Goal: Task Accomplishment & Management: Manage account settings

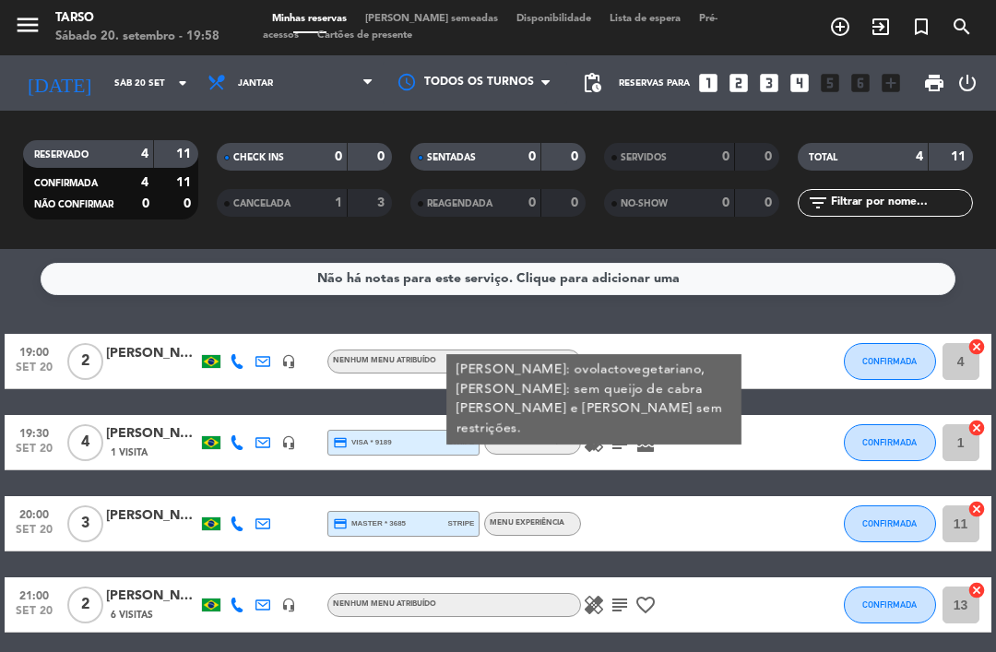
scroll to position [48, 0]
click at [765, 415] on div at bounding box center [761, 442] width 50 height 54
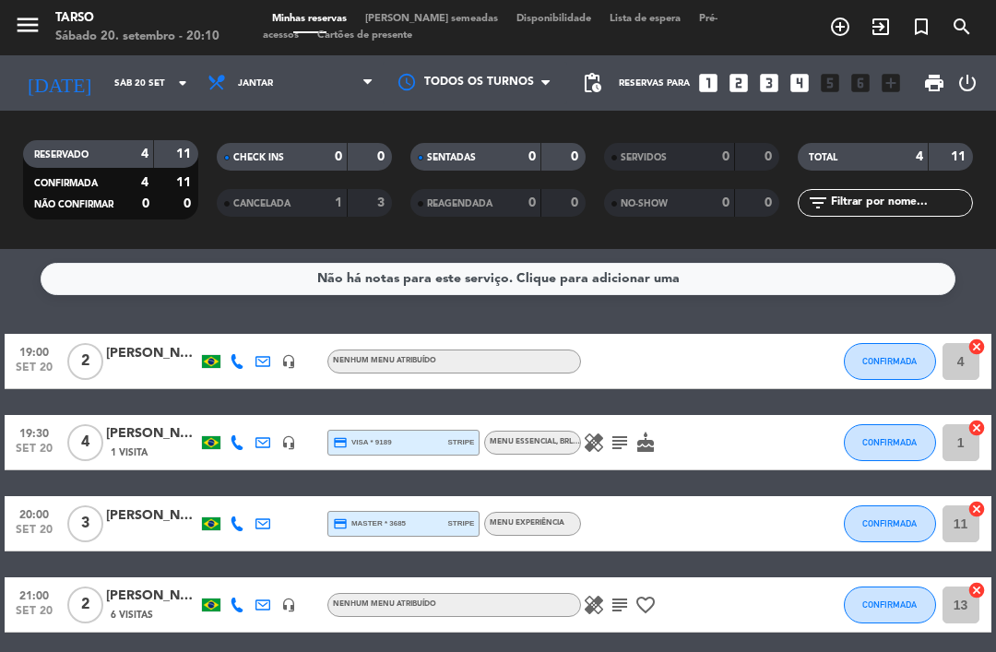
click at [177, 343] on div "[PERSON_NAME]" at bounding box center [152, 353] width 92 height 21
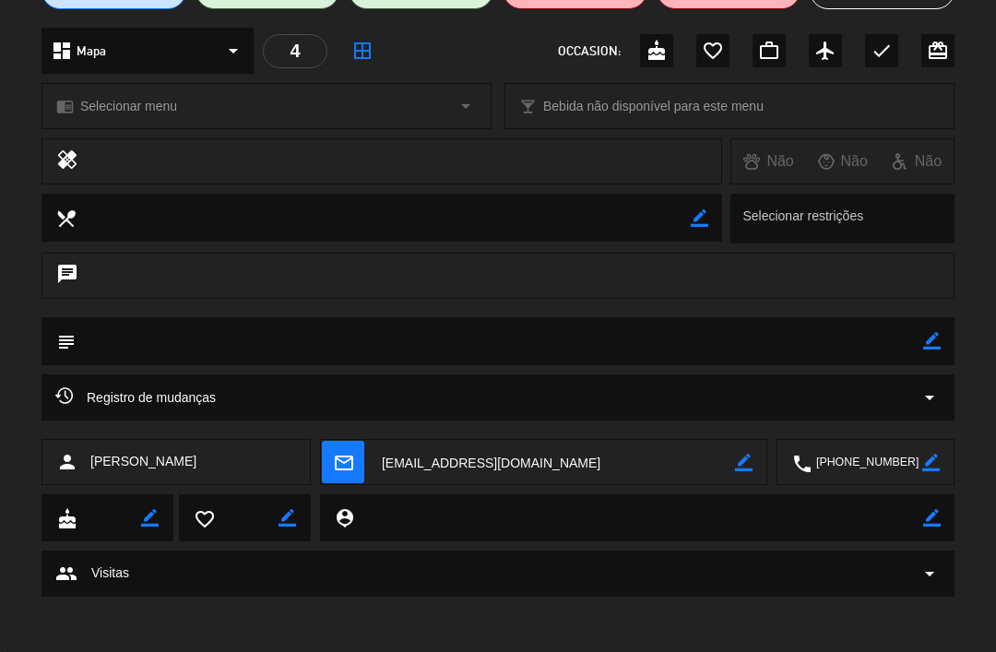
scroll to position [193, 0]
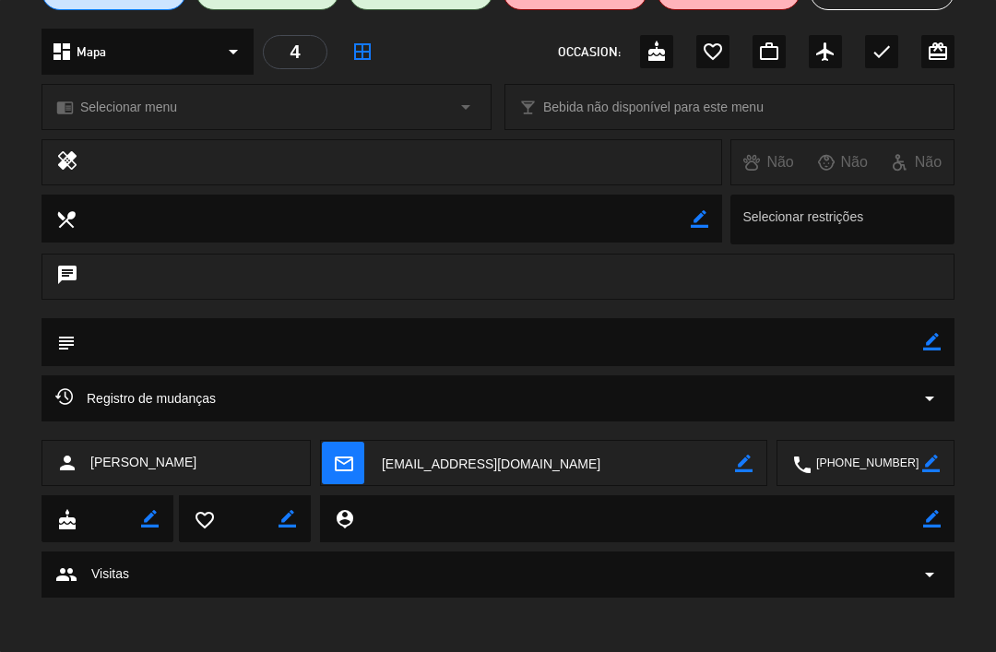
click at [923, 522] on icon "border_color" at bounding box center [932, 519] width 18 height 18
click at [462, 515] on textarea at bounding box center [638, 518] width 569 height 47
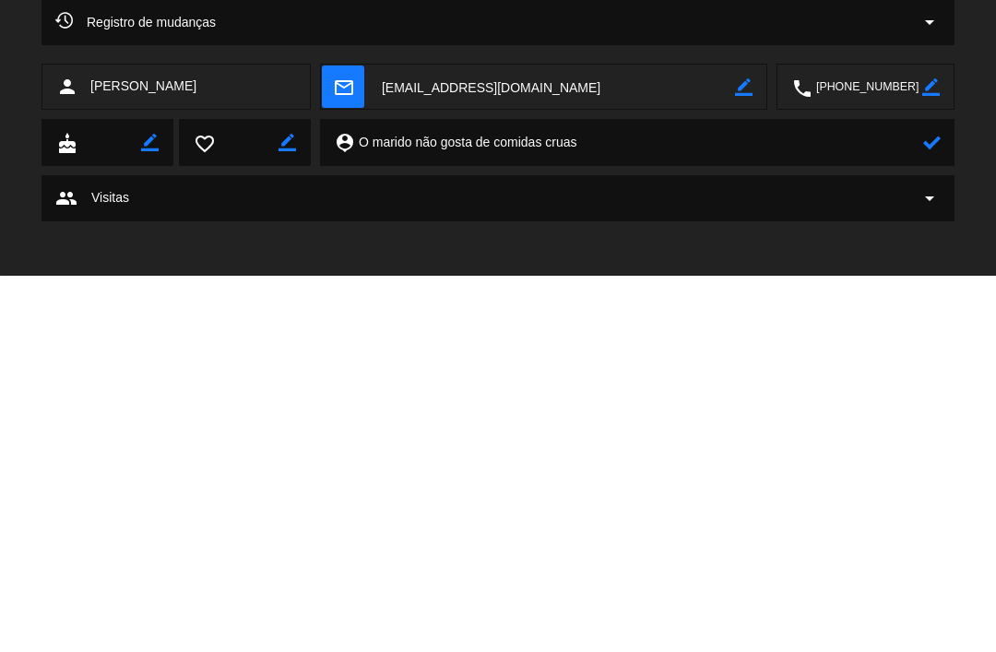
type textarea "O marido não gosta de comidas cruas"
click at [938, 510] on icon at bounding box center [932, 519] width 18 height 18
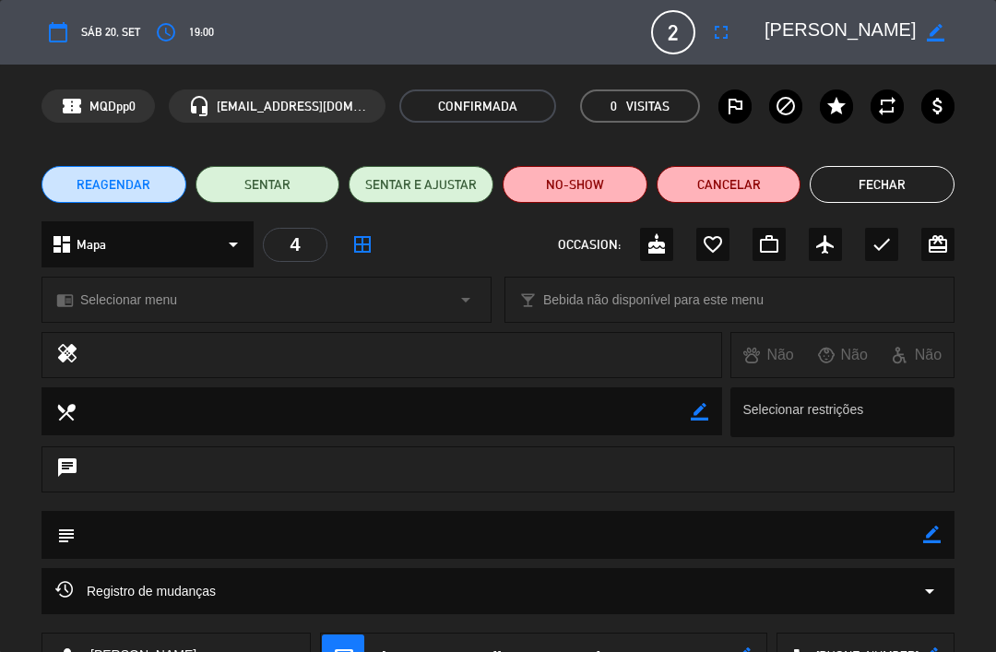
scroll to position [0, 0]
click at [885, 175] on button "Fechar" at bounding box center [882, 184] width 145 height 37
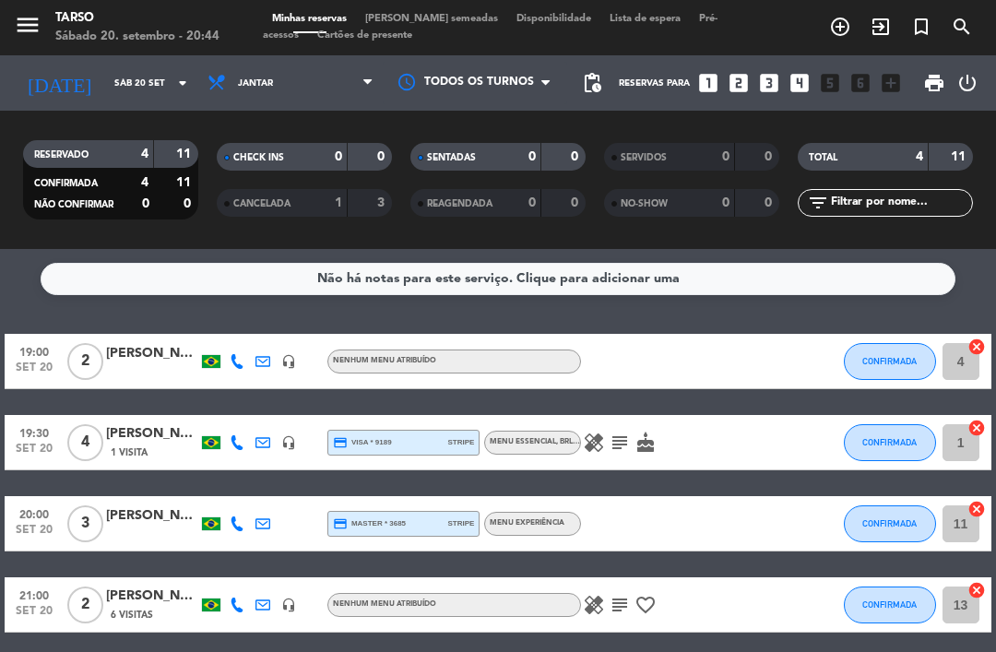
click at [152, 423] on div "[PERSON_NAME]" at bounding box center [152, 433] width 92 height 21
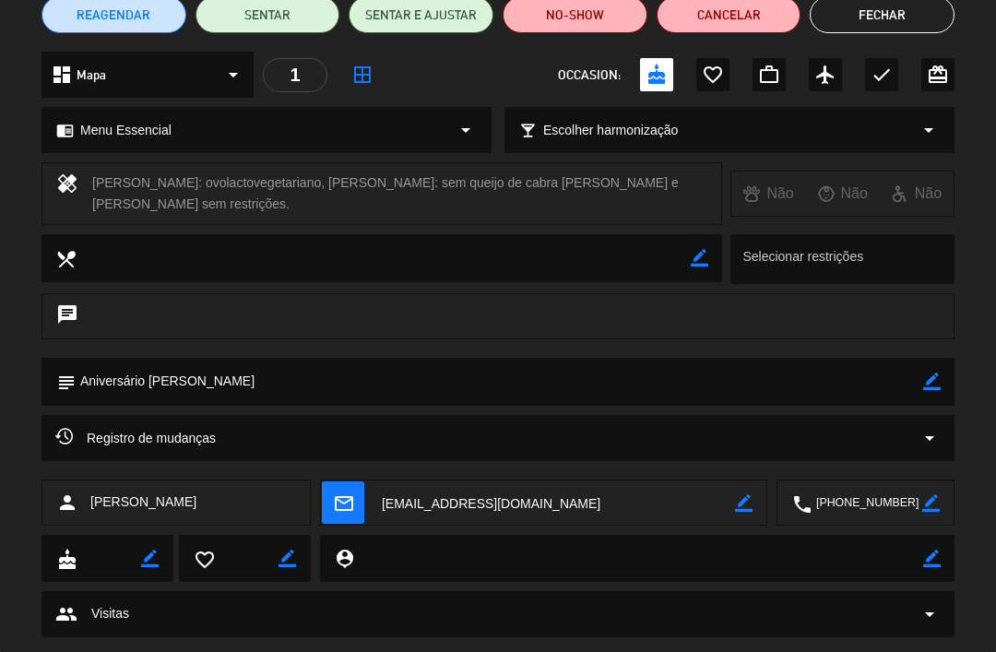
scroll to position [180, 0]
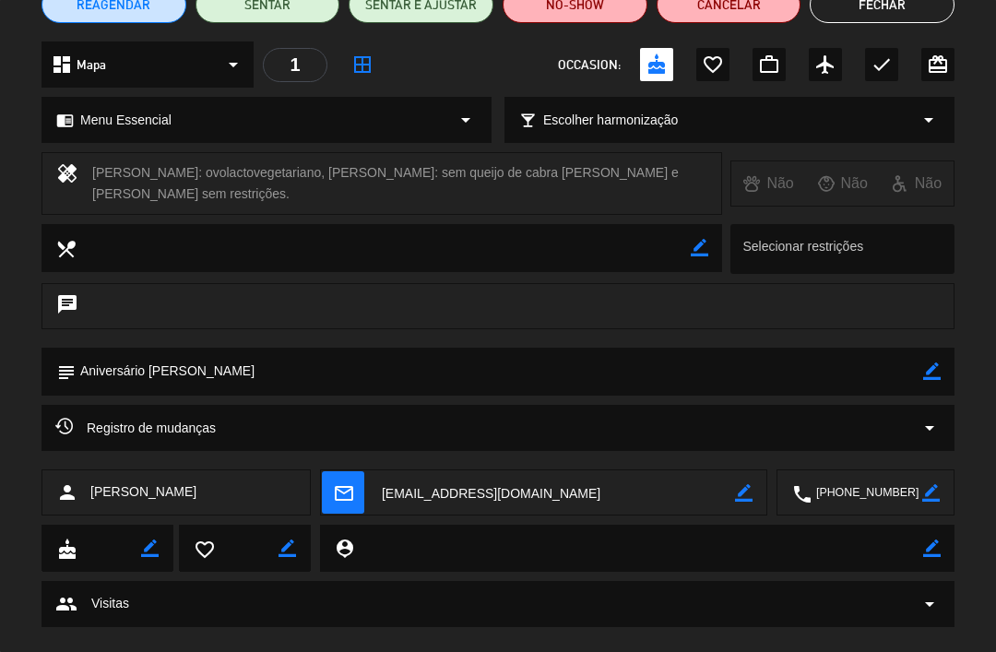
click at [926, 539] on icon "border_color" at bounding box center [932, 548] width 18 height 18
click at [450, 539] on textarea at bounding box center [638, 548] width 569 height 47
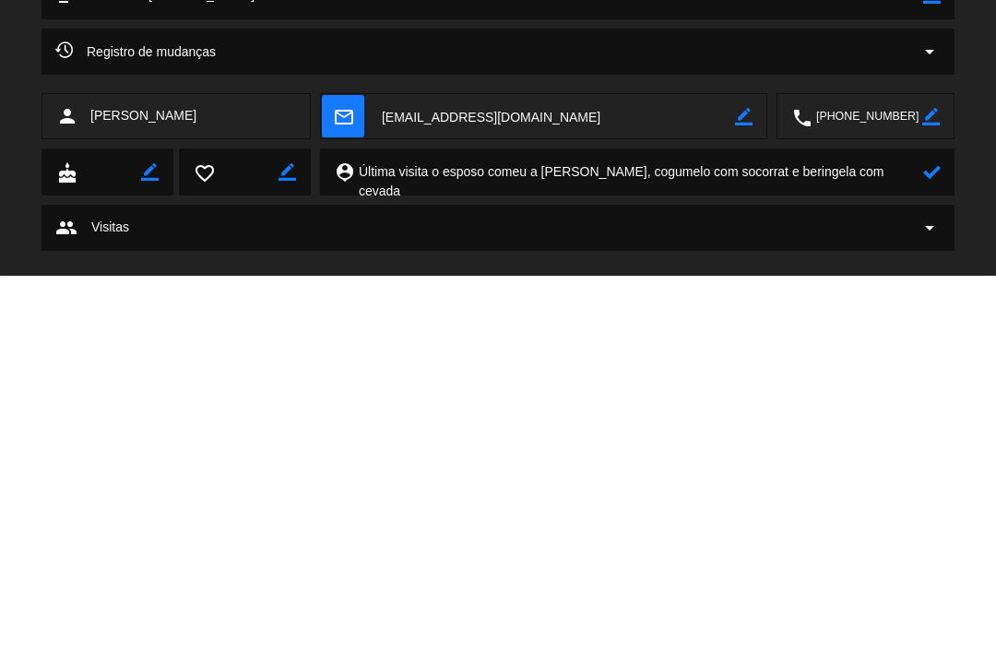
type textarea "Última visita o esposo comeu a [PERSON_NAME], cogumelo com socorrat e beringela…"
click at [934, 539] on icon at bounding box center [932, 548] width 18 height 18
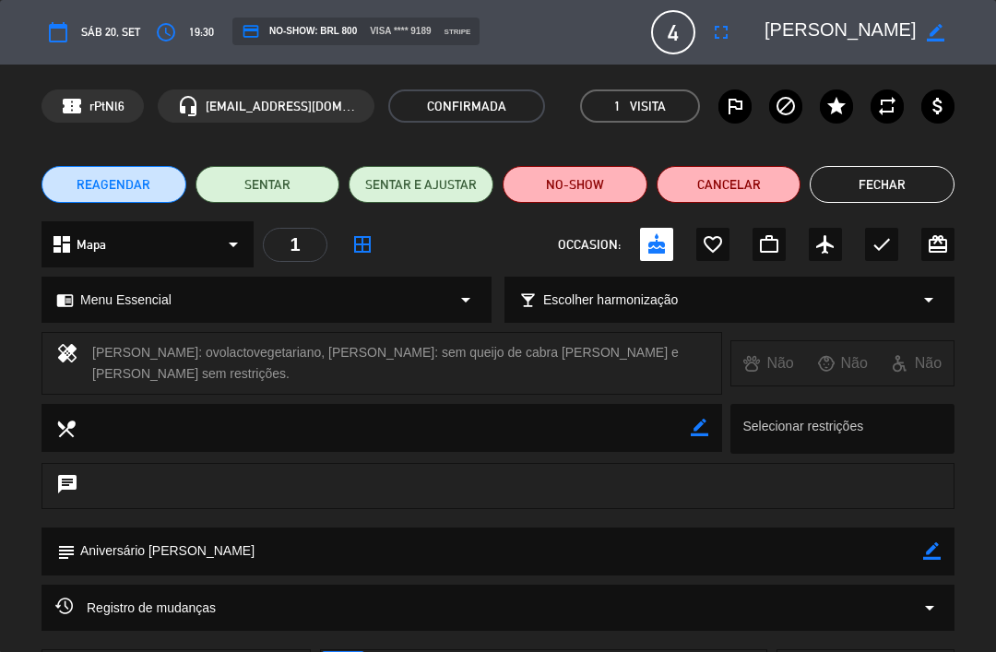
scroll to position [0, 0]
click at [885, 189] on button "Fechar" at bounding box center [882, 184] width 145 height 37
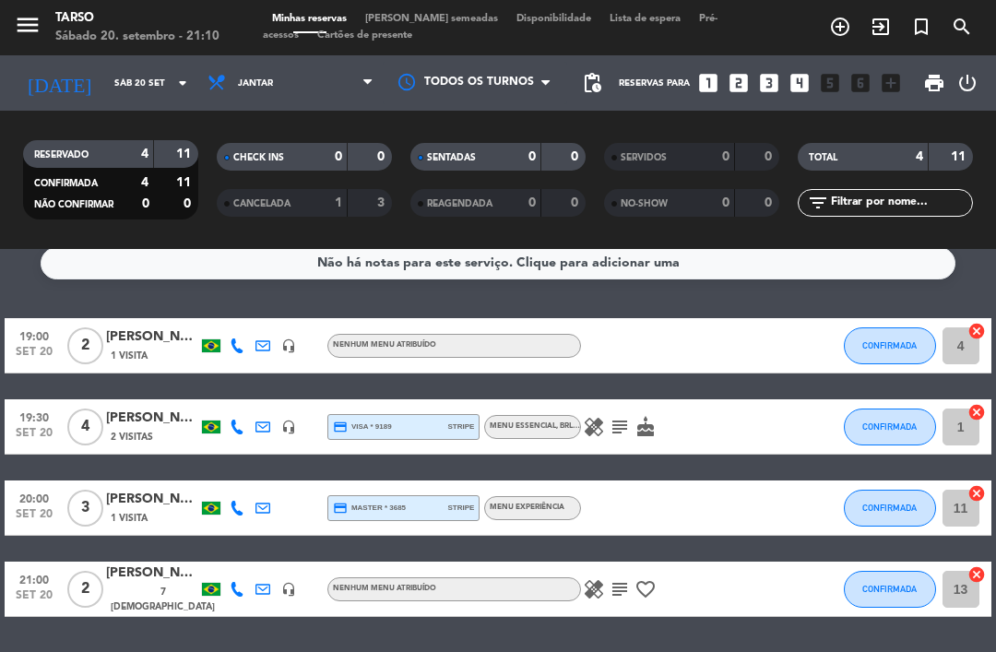
scroll to position [14, 0]
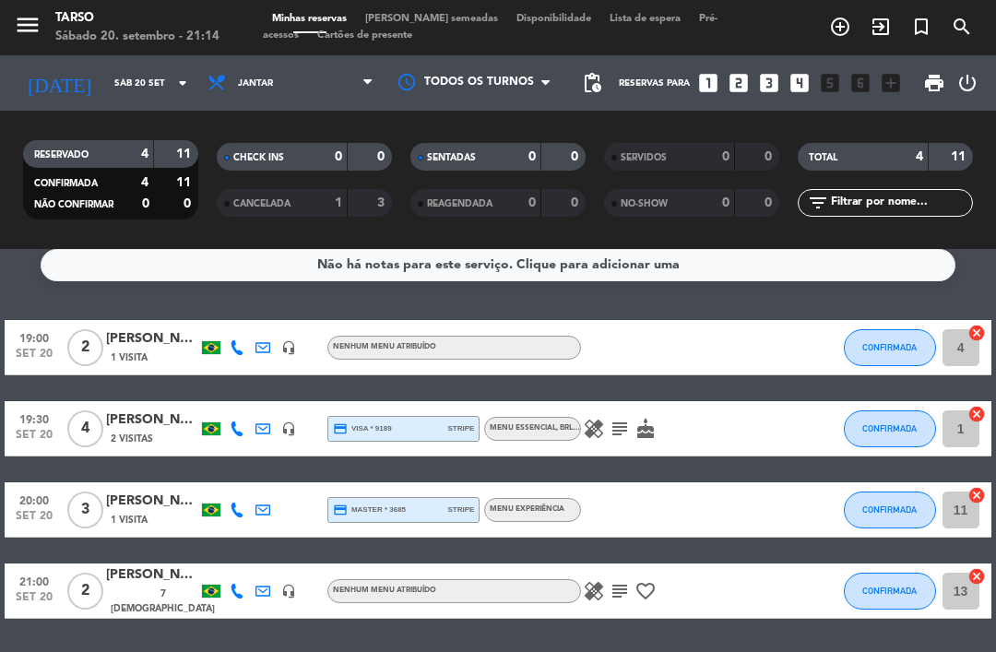
click at [597, 580] on icon "healing" at bounding box center [594, 591] width 22 height 22
click at [628, 580] on icon "subject" at bounding box center [620, 591] width 22 height 22
click at [627, 580] on icon "subject" at bounding box center [620, 591] width 22 height 22
click at [623, 580] on icon "subject" at bounding box center [620, 591] width 22 height 22
click at [655, 580] on icon "favorite_border" at bounding box center [645, 591] width 22 height 22
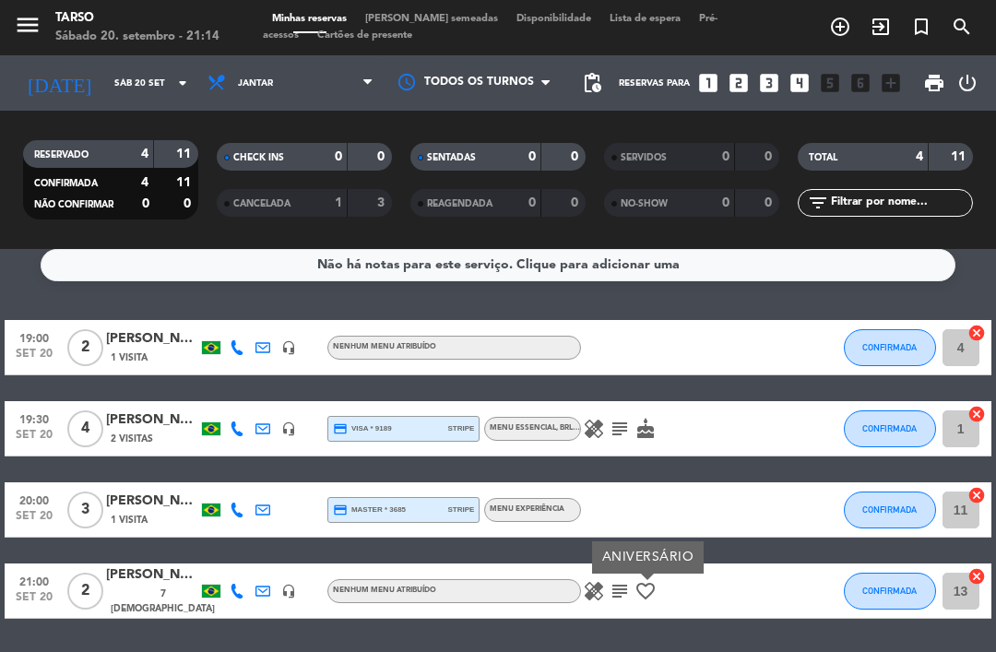
click at [634, 607] on div "Não há notas para este serviço. Clique para adicionar uma 19:00 [DATE] 2 [PERSO…" at bounding box center [498, 450] width 996 height 403
